Goal: Information Seeking & Learning: Learn about a topic

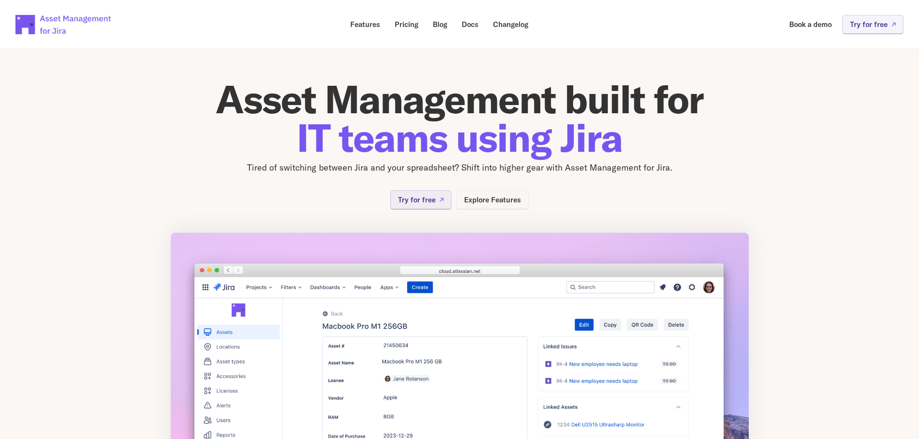
click at [475, 199] on p "Explore Features" at bounding box center [492, 199] width 57 height 7
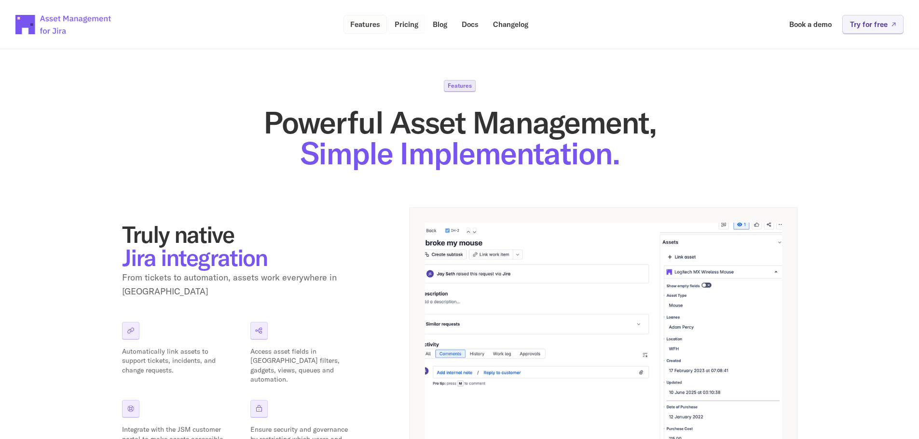
click at [400, 23] on p "Pricing" at bounding box center [406, 24] width 24 height 7
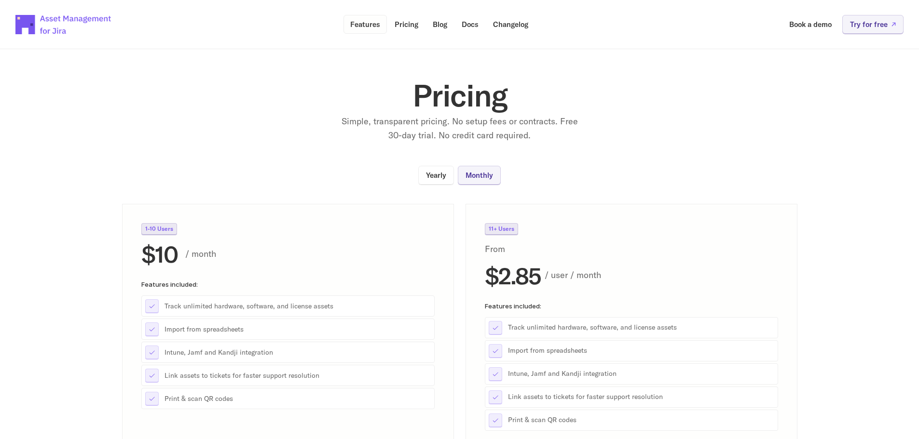
click at [365, 25] on p "Features" at bounding box center [365, 24] width 30 height 7
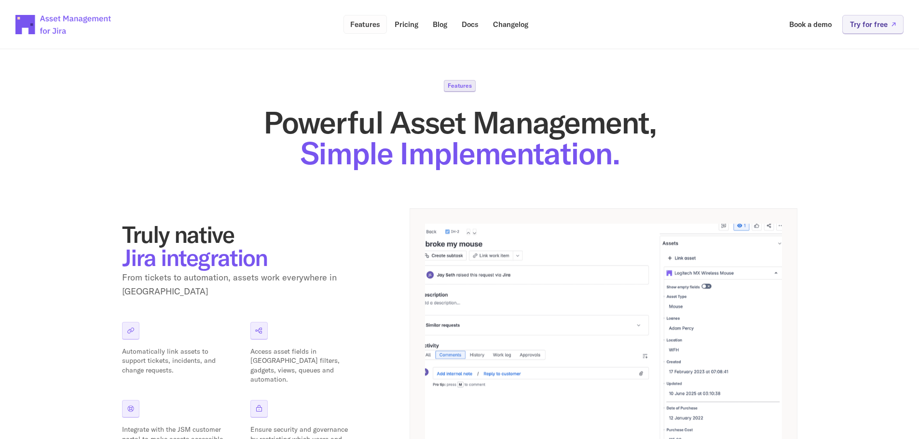
click at [384, 21] on link "Features" at bounding box center [364, 24] width 43 height 19
click at [403, 21] on p "Pricing" at bounding box center [406, 24] width 24 height 7
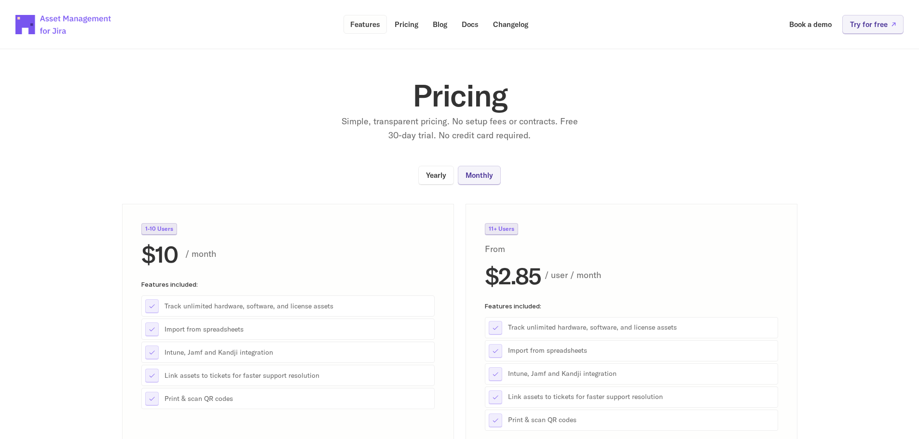
click at [364, 23] on p "Features" at bounding box center [365, 24] width 30 height 7
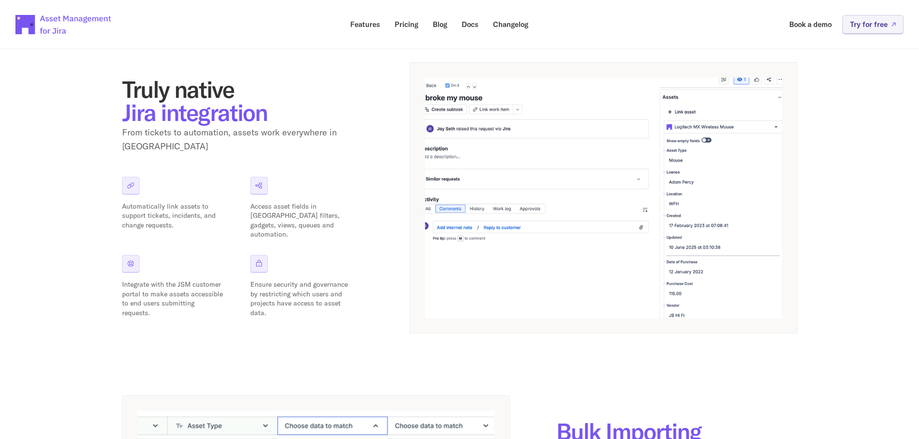
scroll to position [145, 0]
